Goal: Transaction & Acquisition: Purchase product/service

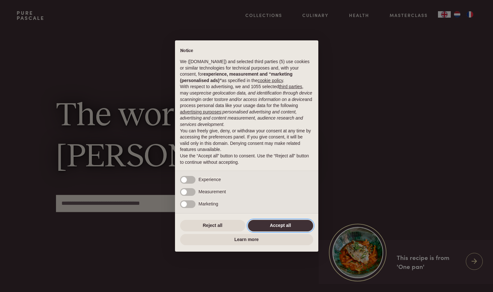
click at [272, 227] on button "Accept all" at bounding box center [280, 226] width 65 height 12
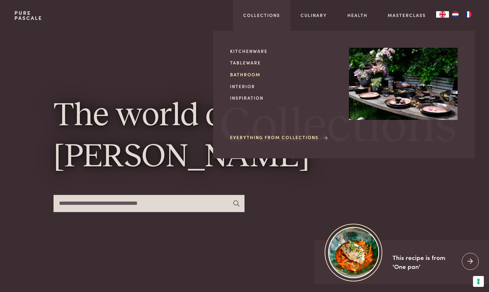
click at [252, 71] on link "Bathroom" at bounding box center [284, 74] width 109 height 7
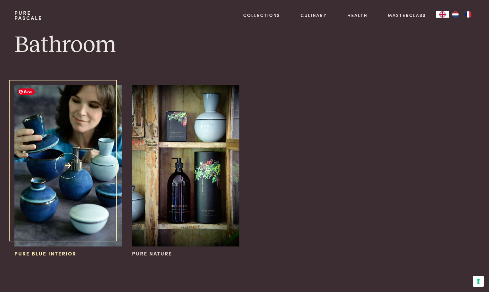
click at [71, 185] on img at bounding box center [67, 165] width 107 height 161
click at [61, 167] on img at bounding box center [67, 165] width 107 height 161
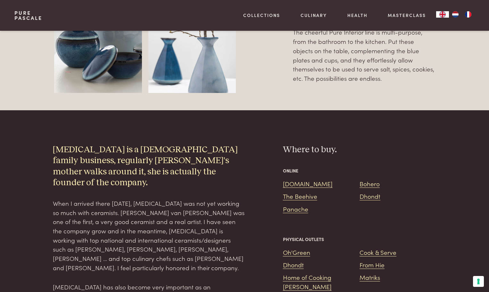
scroll to position [544, 0]
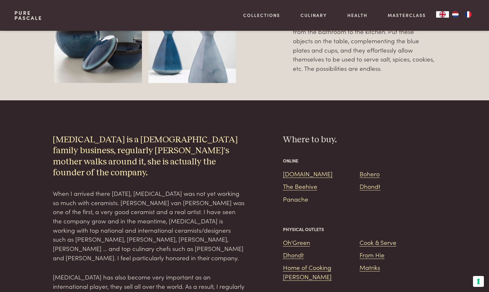
click at [291, 194] on link "Panache" at bounding box center [295, 198] width 25 height 9
